Goal: Task Accomplishment & Management: Use online tool/utility

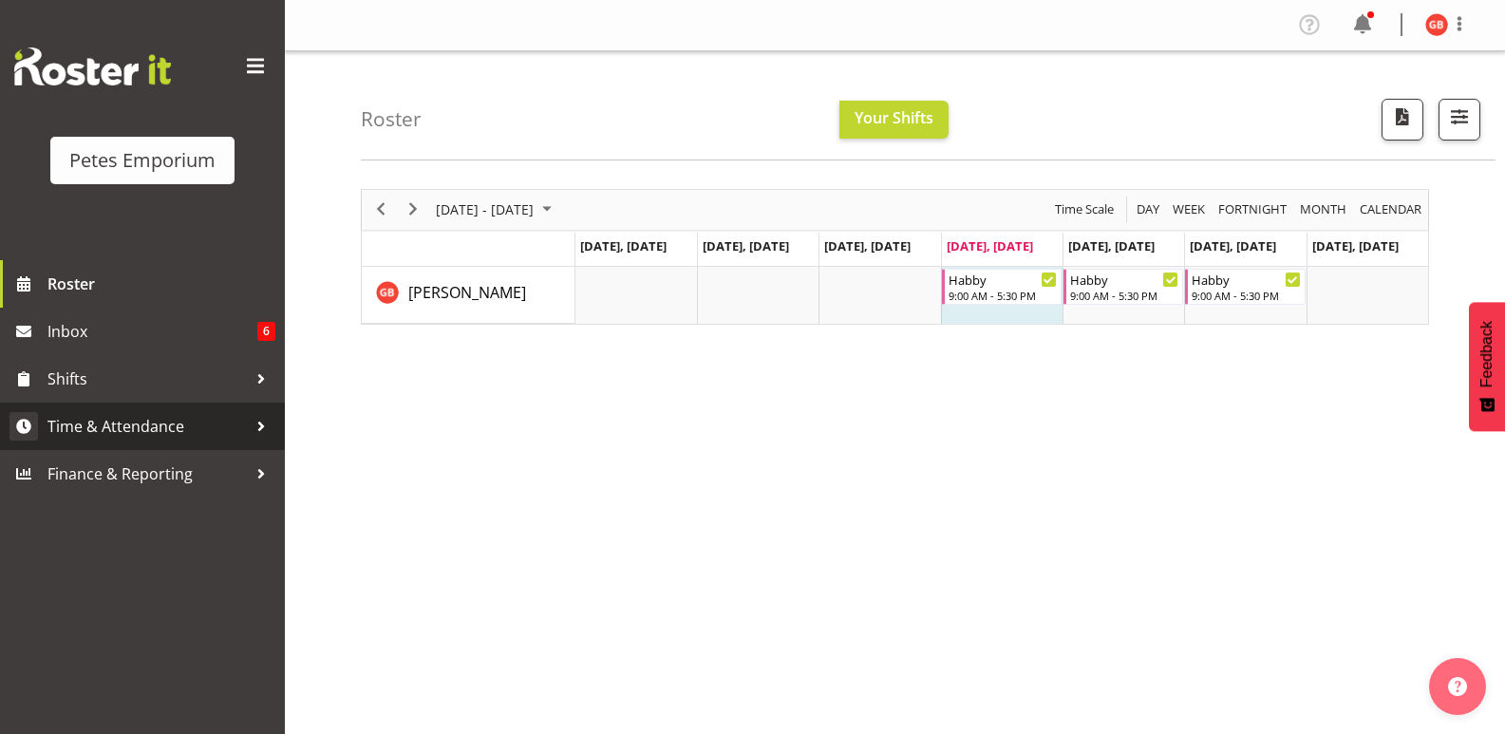
click at [126, 423] on span "Time & Attendance" at bounding box center [146, 426] width 199 height 28
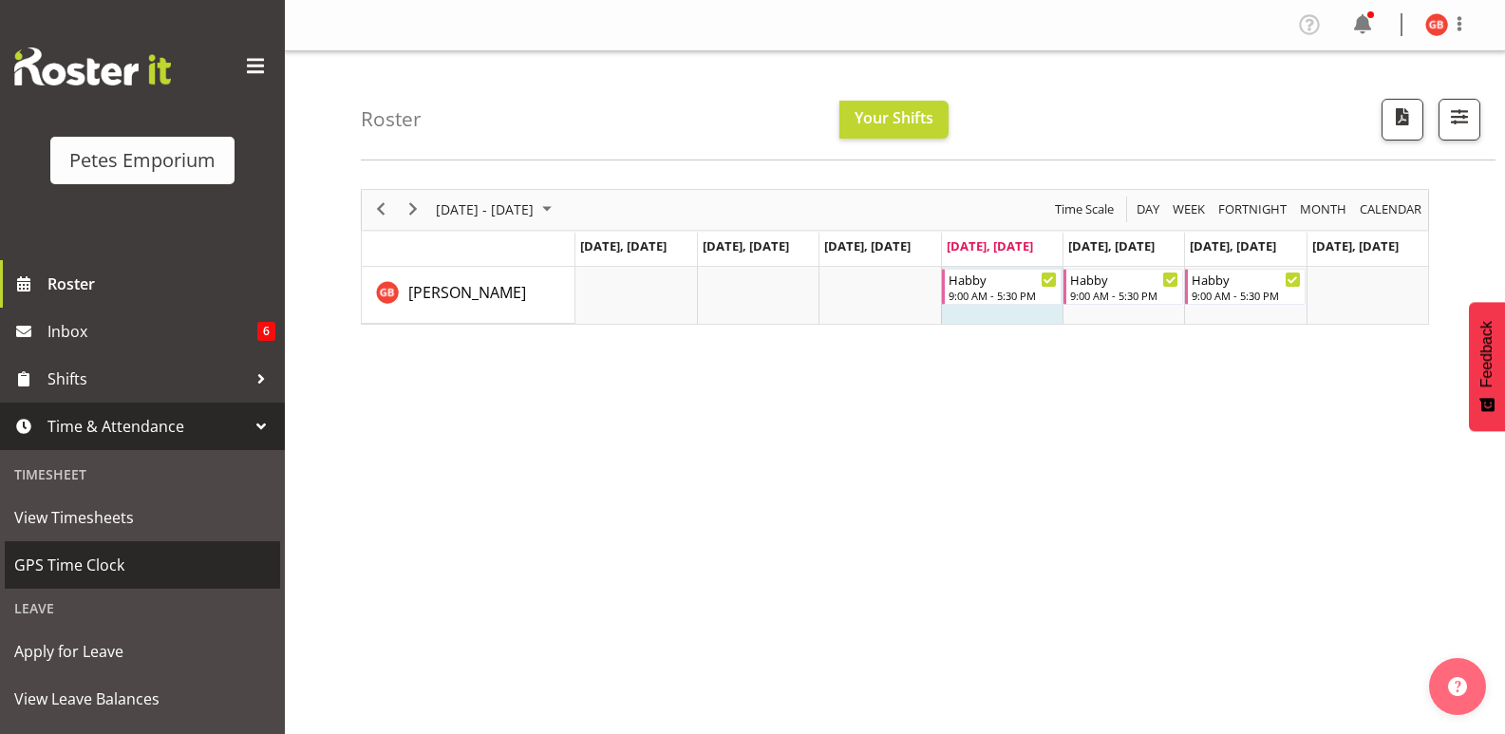
click at [81, 570] on span "GPS Time Clock" at bounding box center [142, 565] width 256 height 28
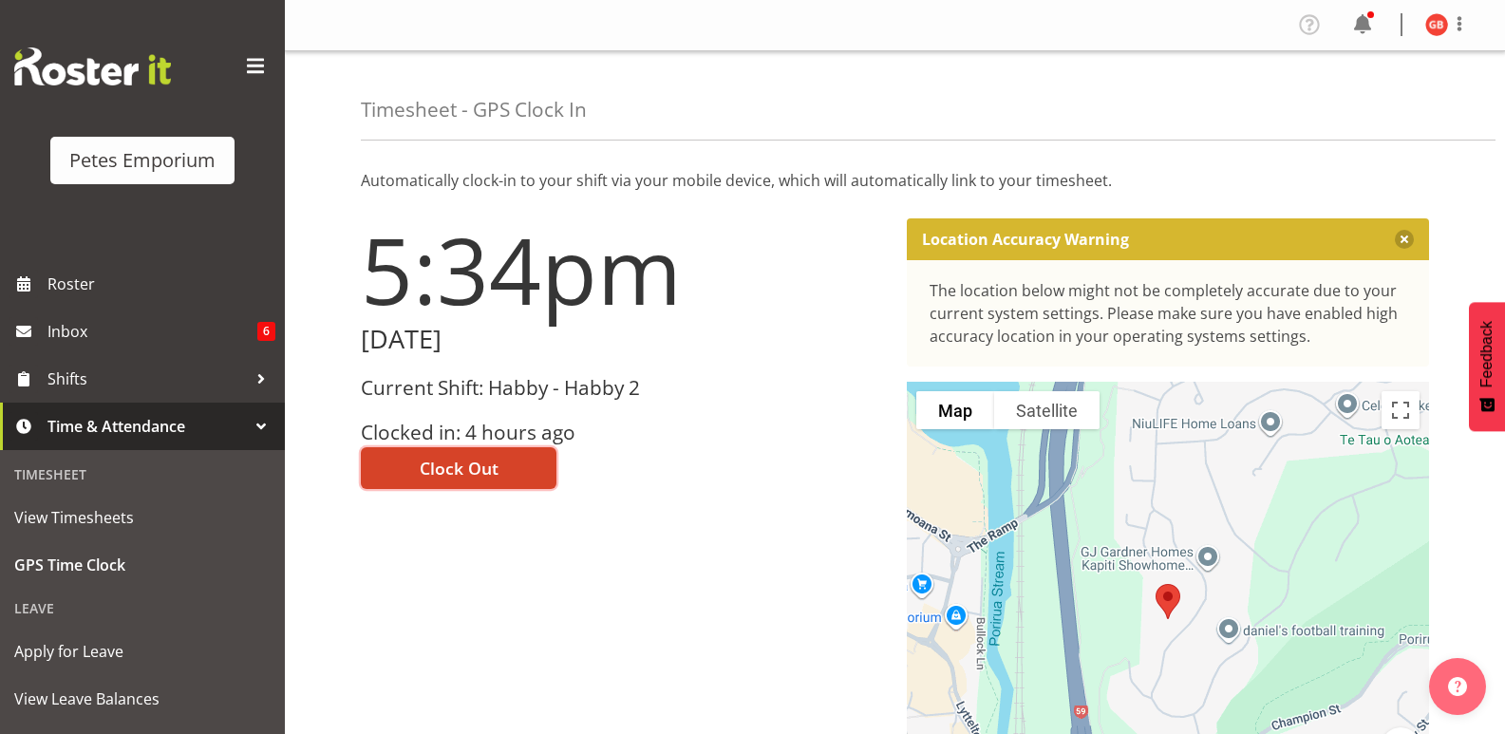
click at [505, 475] on button "Clock Out" at bounding box center [459, 468] width 196 height 42
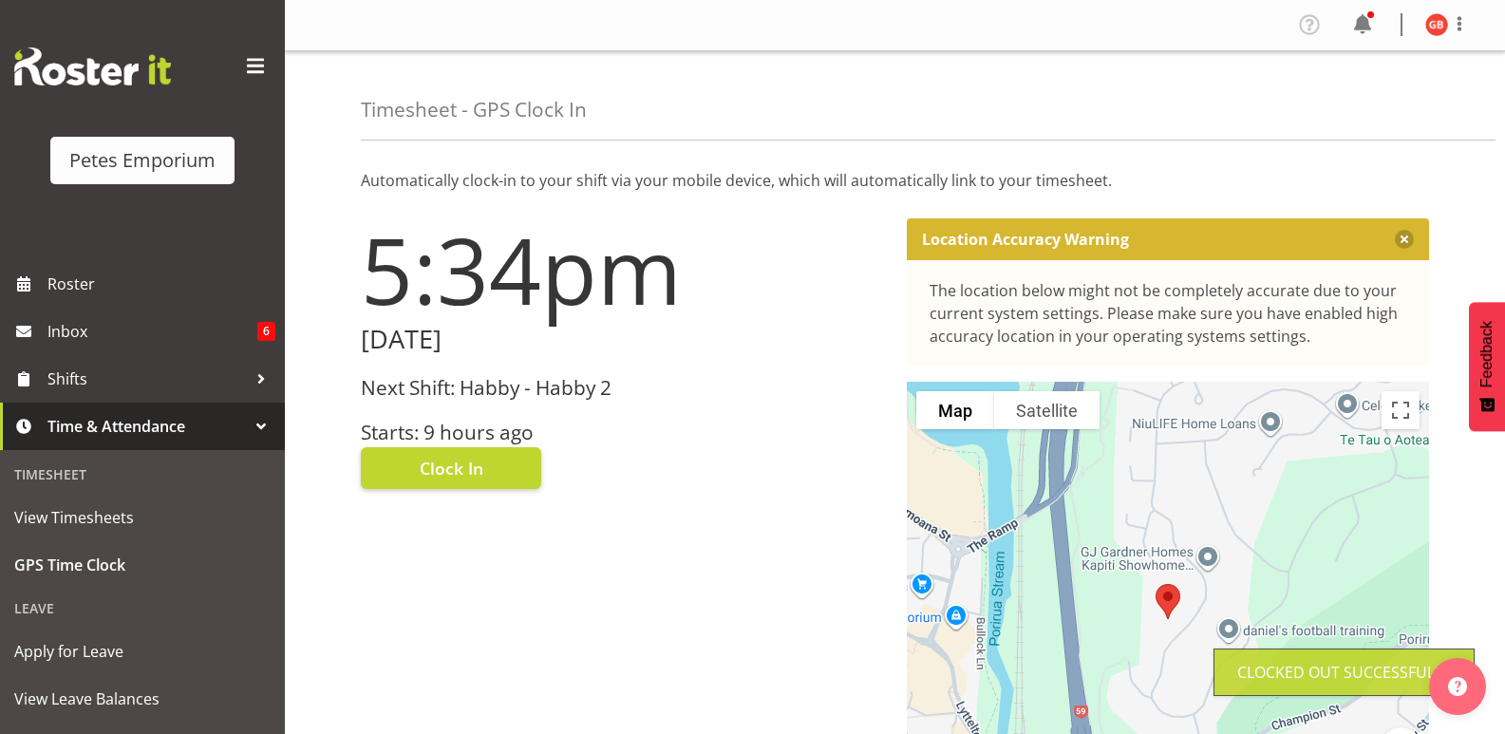
click at [1429, 20] on img at bounding box center [1436, 24] width 23 height 23
click at [1331, 98] on link "Log Out" at bounding box center [1380, 100] width 182 height 34
